Goal: Information Seeking & Learning: Find specific fact

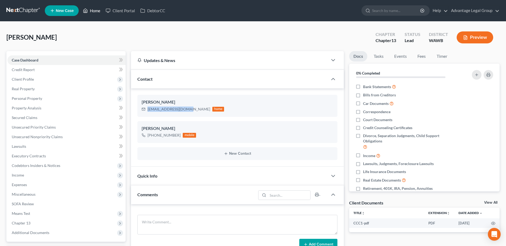
drag, startPoint x: 96, startPoint y: 11, endPoint x: 99, endPoint y: 19, distance: 9.5
click at [96, 11] on link "Home" at bounding box center [91, 11] width 23 height 10
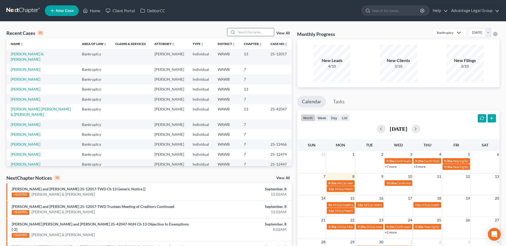
click at [234, 32] on icon at bounding box center [233, 32] width 4 height 4
click at [241, 34] on input "search" at bounding box center [254, 32] width 37 height 8
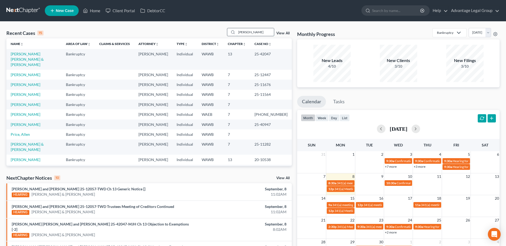
type input "[PERSON_NAME]"
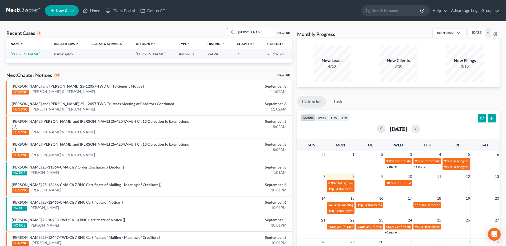
click at [17, 54] on link "[PERSON_NAME]" at bounding box center [26, 54] width 30 height 5
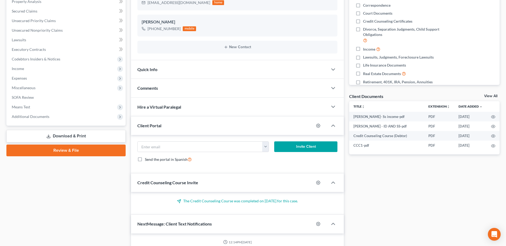
scroll to position [84, 0]
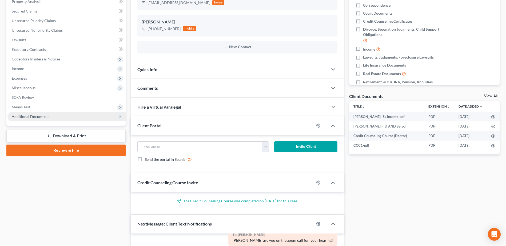
click at [25, 117] on span "Additional Documents" at bounding box center [31, 116] width 38 height 5
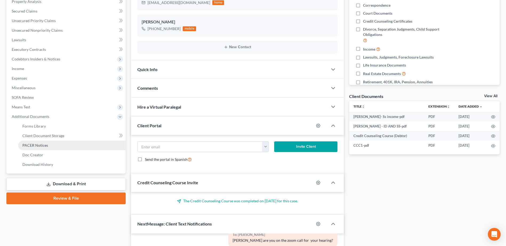
click at [34, 145] on span "PACER Notices" at bounding box center [35, 145] width 26 height 5
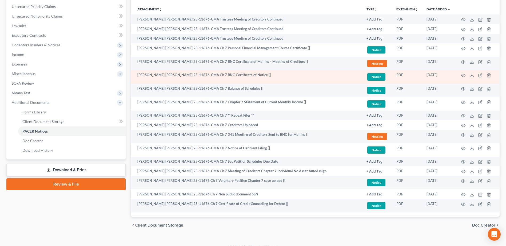
scroll to position [129, 0]
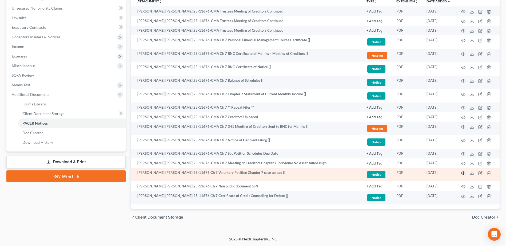
click at [463, 173] on circle "button" at bounding box center [463, 173] width 1 height 1
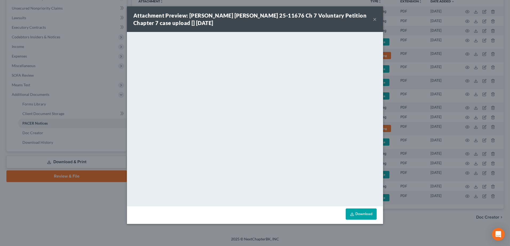
click at [374, 18] on button "×" at bounding box center [375, 19] width 4 height 6
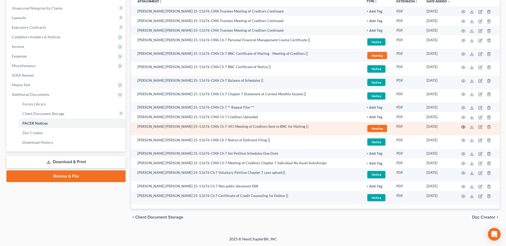
click at [462, 127] on icon "button" at bounding box center [463, 127] width 4 height 4
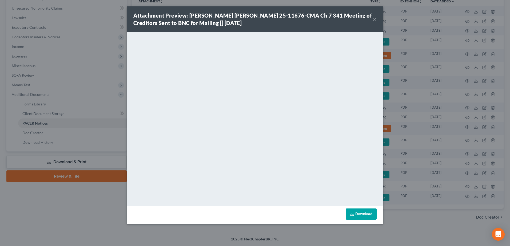
click at [50, 202] on div "Attachment Preview: [PERSON_NAME] [PERSON_NAME] 25-11676-CMA Ch 7 341 Meeting o…" at bounding box center [255, 123] width 510 height 246
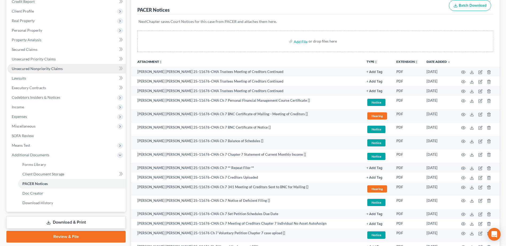
scroll to position [0, 0]
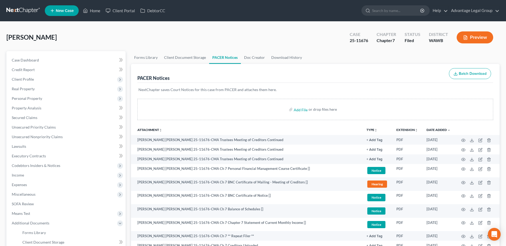
drag, startPoint x: 102, startPoint y: 23, endPoint x: 79, endPoint y: 44, distance: 30.9
click at [99, 25] on div "[PERSON_NAME] Upgraded Case 25-11676 Chapter Chapter 7 Status Filed District [G…" at bounding box center [253, 194] width 506 height 344
click at [94, 11] on link "Home" at bounding box center [91, 11] width 23 height 10
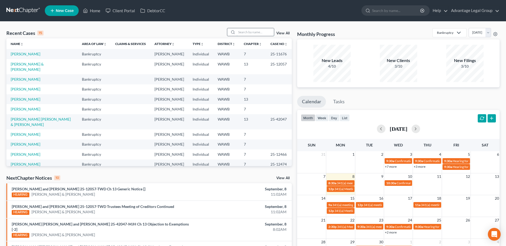
click at [247, 31] on input "search" at bounding box center [254, 32] width 37 height 8
type input "[PERSON_NAME]"
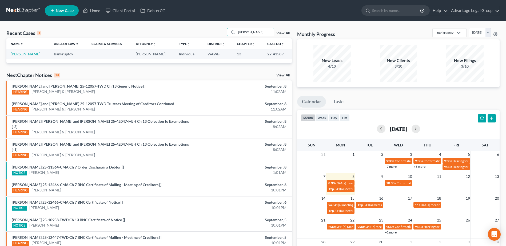
click at [21, 54] on link "[PERSON_NAME]" at bounding box center [26, 54] width 30 height 5
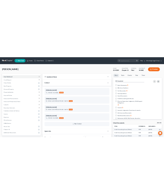
scroll to position [115, 0]
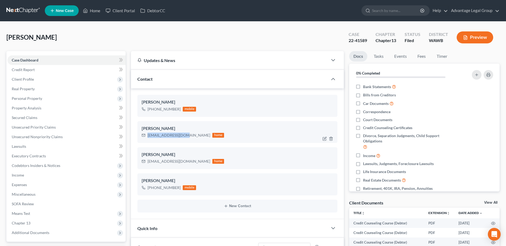
drag, startPoint x: 148, startPoint y: 136, endPoint x: 187, endPoint y: 136, distance: 39.5
click at [187, 136] on div "[EMAIL_ADDRESS][DOMAIN_NAME]" at bounding box center [178, 135] width 63 height 5
copy div "[EMAIL_ADDRESS][DOMAIN_NAME]"
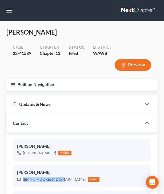
scroll to position [931, 0]
